Goal: Communication & Community: Answer question/provide support

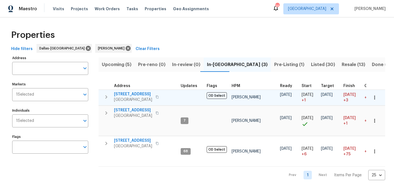
click at [133, 94] on span "[STREET_ADDRESS]" at bounding box center [133, 95] width 38 height 6
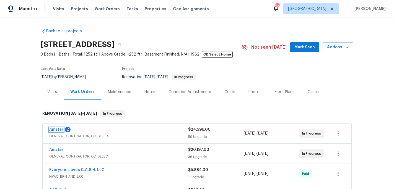
click at [51, 128] on link "Amstar" at bounding box center [56, 130] width 14 height 4
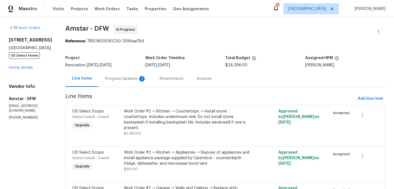
click at [127, 79] on div "Progress Updates 2" at bounding box center [125, 79] width 41 height 6
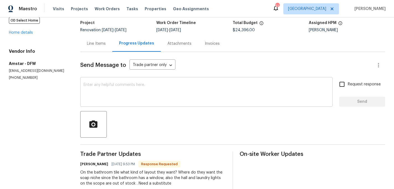
scroll to position [36, 0]
click at [262, 89] on textarea at bounding box center [207, 92] width 246 height 19
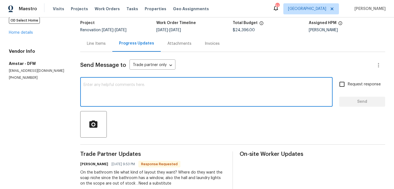
paste textarea "1/2 offset on the wall tile is good. Can we put the niche on the right wall (se…"
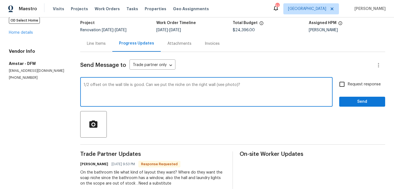
type textarea "1/2 offset on the wall tile is good. Can we put the niche on the right wall (se…"
click at [344, 101] on span "Send" at bounding box center [362, 102] width 37 height 7
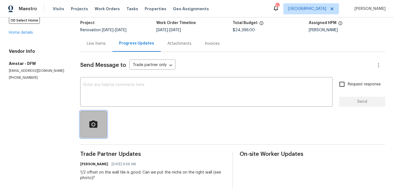
click at [94, 125] on circle "button" at bounding box center [93, 124] width 2 height 2
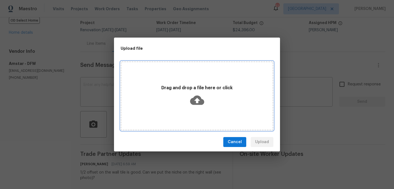
click at [205, 97] on div "Drag and drop a file here or click" at bounding box center [197, 96] width 151 height 26
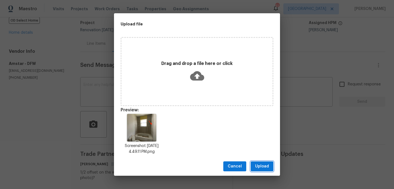
click at [264, 163] on button "Upload" at bounding box center [262, 167] width 23 height 10
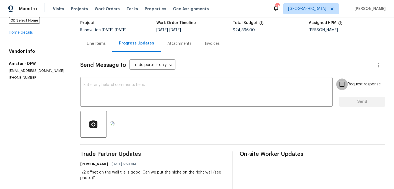
click at [338, 84] on input "Request response" at bounding box center [342, 85] width 12 height 12
checkbox input "true"
click at [293, 103] on div "x ​" at bounding box center [206, 93] width 253 height 28
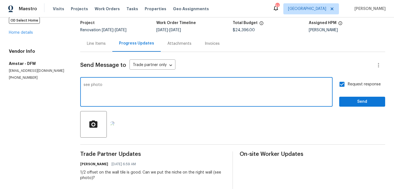
type textarea "see photo"
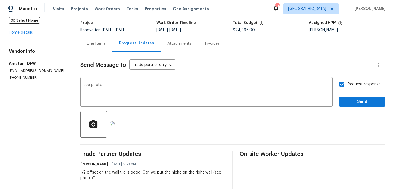
click at [368, 96] on div "Request response Send" at bounding box center [362, 93] width 46 height 28
click at [367, 101] on span "Send" at bounding box center [362, 102] width 37 height 7
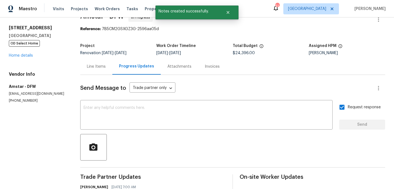
scroll to position [0, 0]
